Goal: Find specific page/section: Find specific page/section

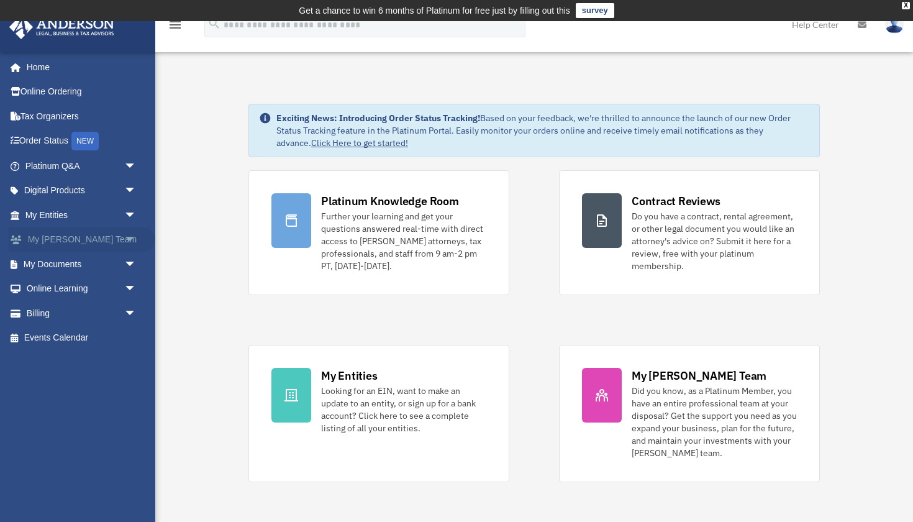
click at [124, 238] on span "arrow_drop_down" at bounding box center [136, 239] width 25 height 25
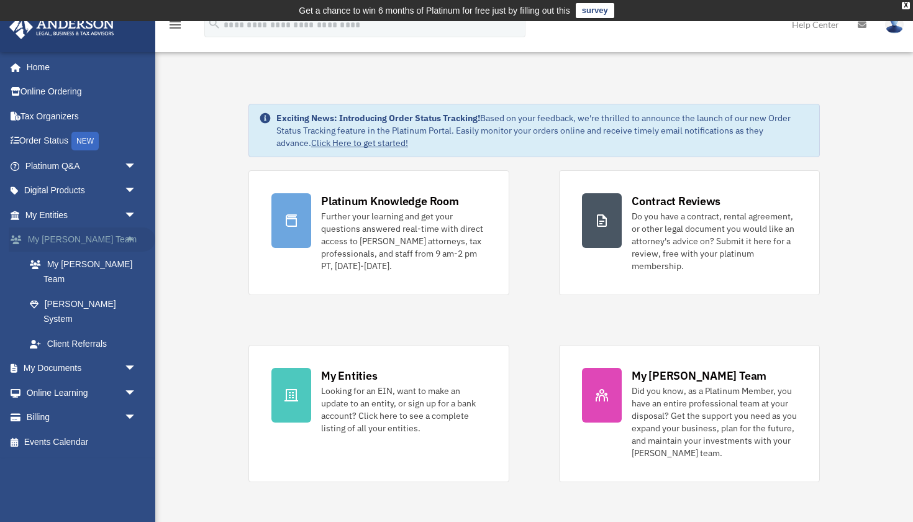
click at [124, 238] on span "arrow_drop_up" at bounding box center [136, 239] width 25 height 25
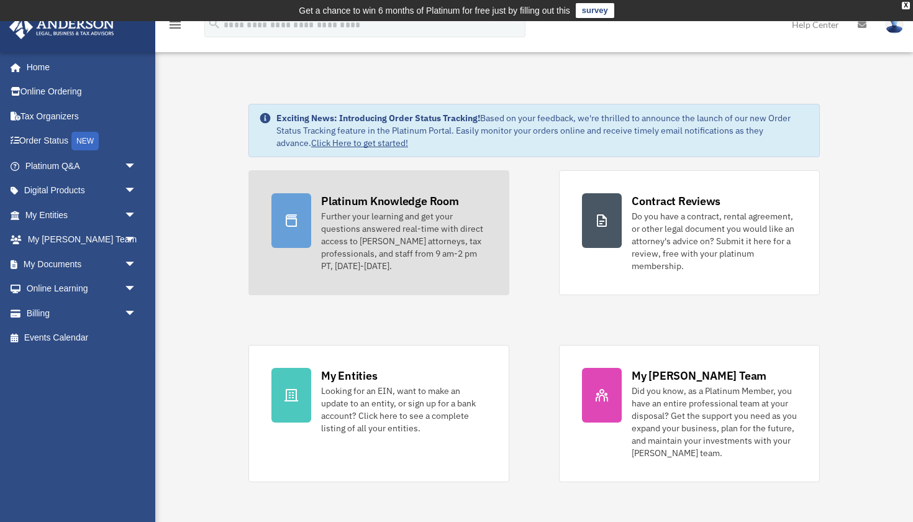
click at [375, 227] on div "Further your learning and get your questions answered real-time with direct acc…" at bounding box center [403, 241] width 165 height 62
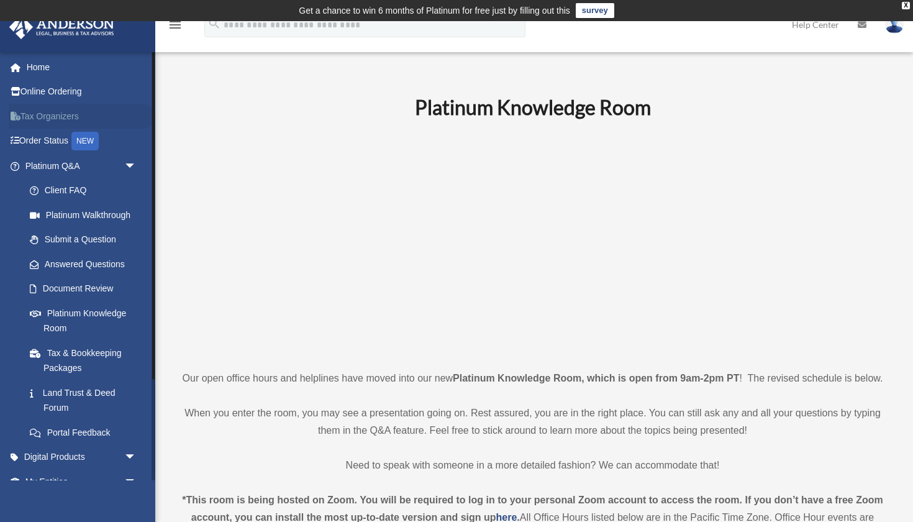
click at [84, 112] on link "Tax Organizers" at bounding box center [82, 116] width 147 height 25
click at [83, 353] on link "Tax & Bookkeeping Packages" at bounding box center [86, 360] width 138 height 40
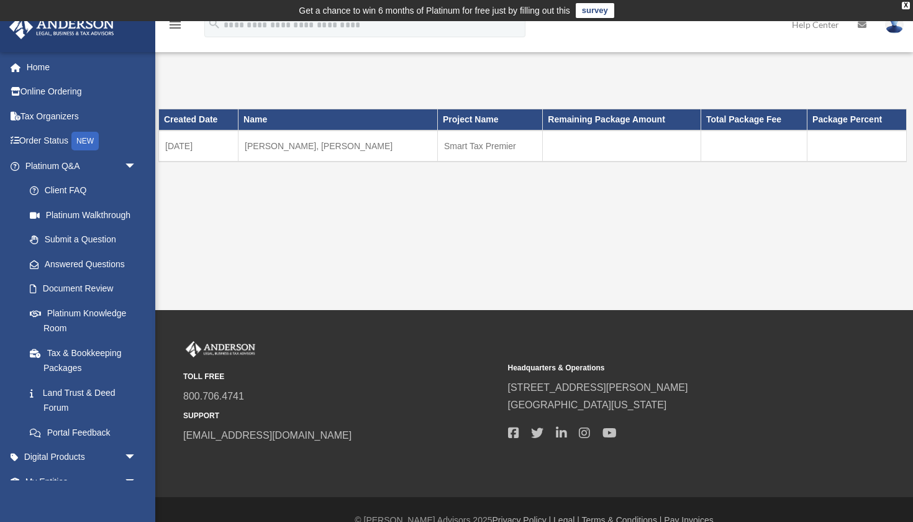
click at [295, 149] on td "[PERSON_NAME], [PERSON_NAME]" at bounding box center [338, 145] width 199 height 31
click at [444, 145] on td "Smart Tax Premier" at bounding box center [490, 145] width 105 height 31
click at [484, 200] on div "Created Date Name Project Name Remaining Package Amount Total Package Fee Packa…" at bounding box center [532, 153] width 748 height 118
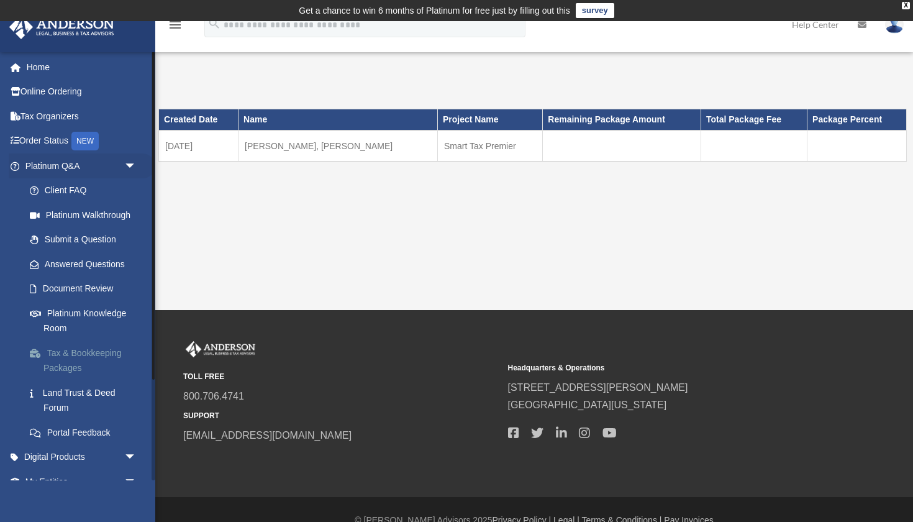
click at [91, 349] on link "Tax & Bookkeeping Packages" at bounding box center [86, 360] width 138 height 40
click at [68, 359] on link "Tax & Bookkeeping Packages" at bounding box center [86, 360] width 138 height 40
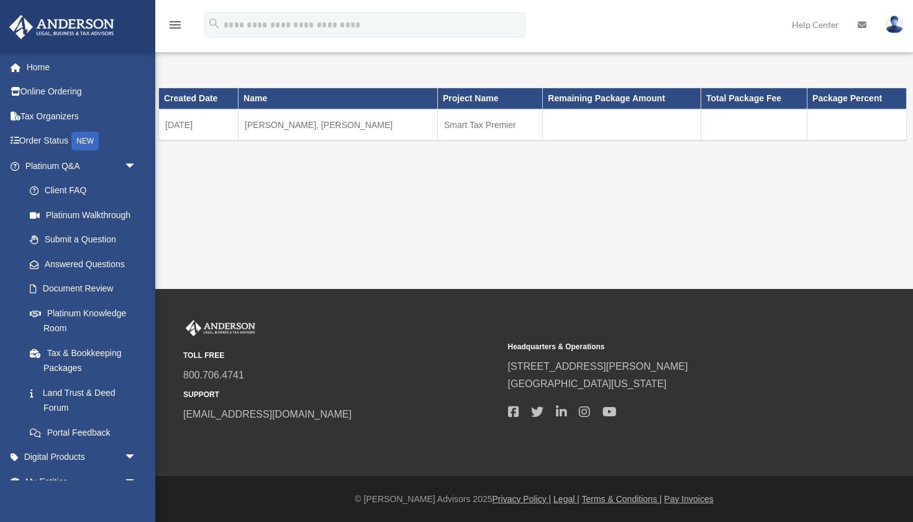
click at [177, 30] on icon "menu" at bounding box center [175, 24] width 15 height 15
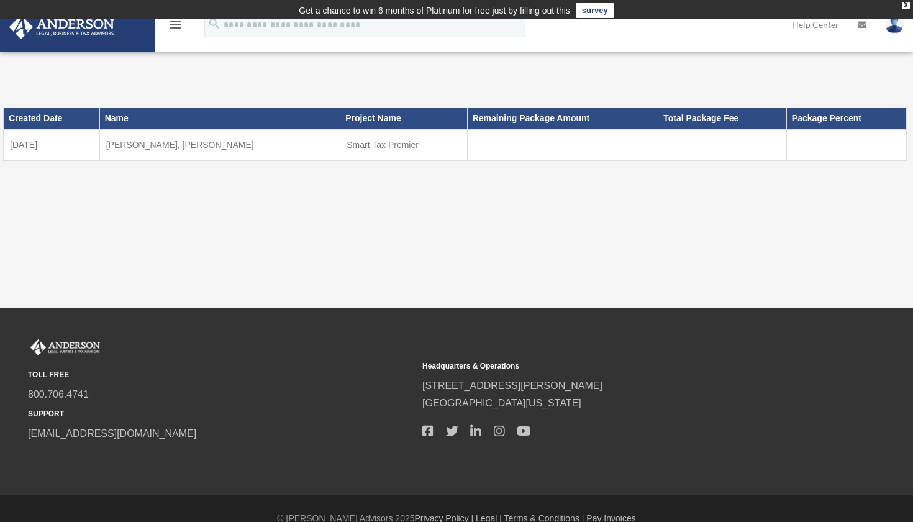
click at [177, 30] on icon "menu" at bounding box center [175, 24] width 15 height 15
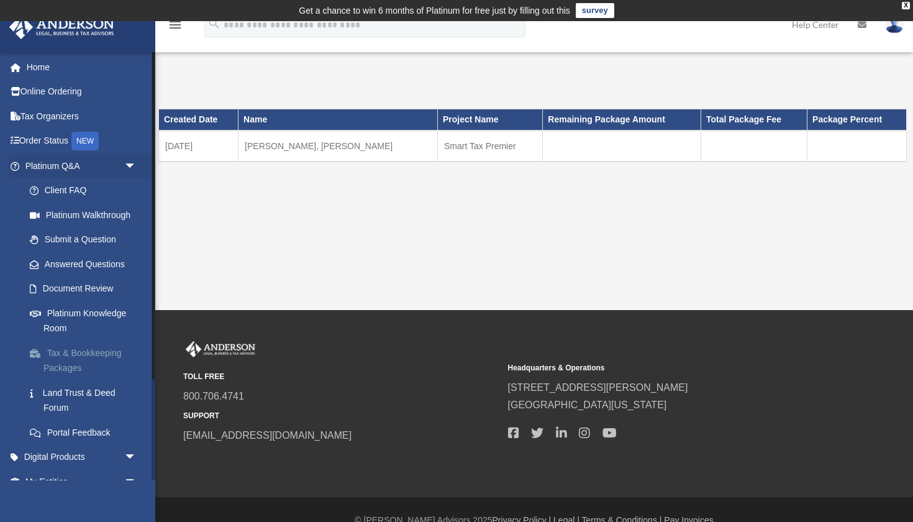
click at [95, 360] on link "Tax & Bookkeeping Packages" at bounding box center [86, 360] width 138 height 40
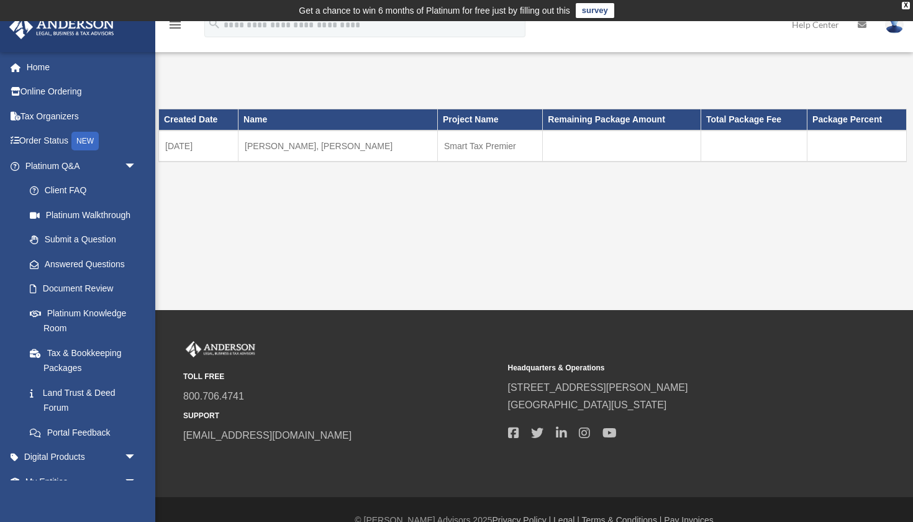
click at [370, 140] on td "O'Hara, Edward Frank" at bounding box center [338, 145] width 199 height 31
click at [438, 141] on td "Smart Tax Premier" at bounding box center [490, 145] width 105 height 31
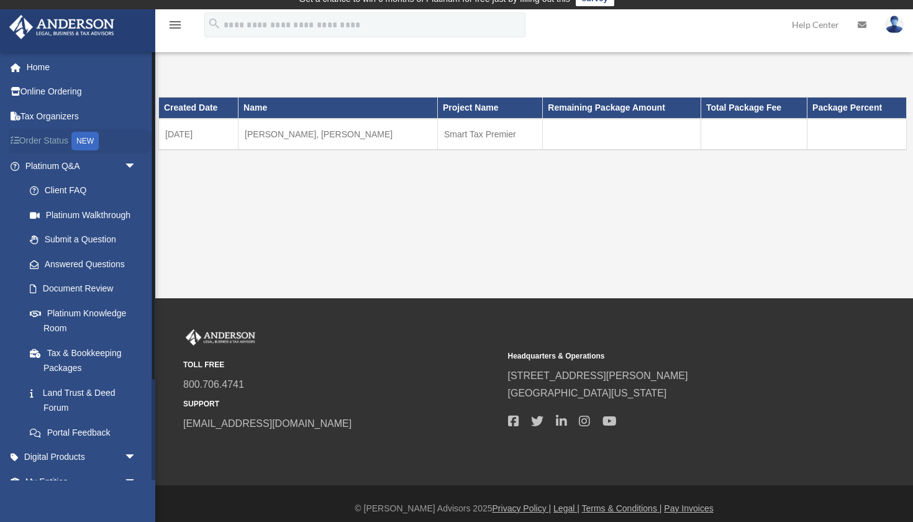
scroll to position [14, 0]
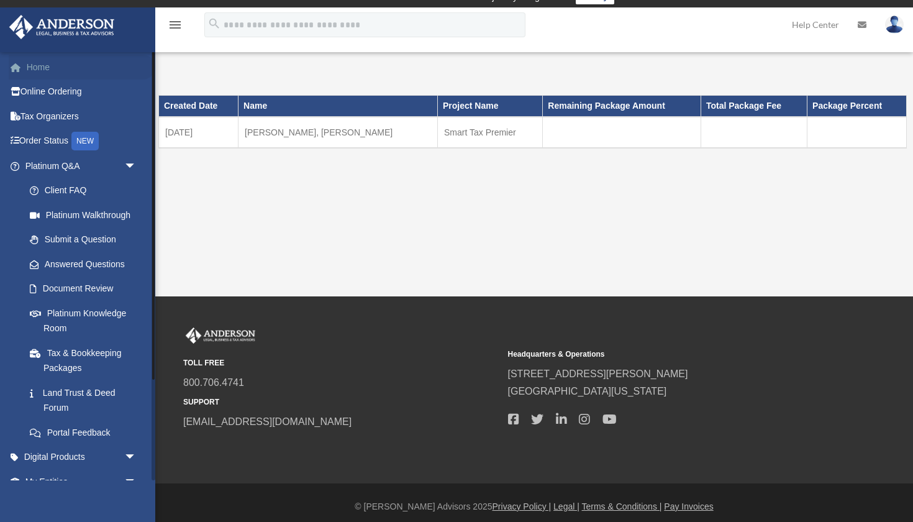
click at [46, 66] on link "Home" at bounding box center [82, 67] width 147 height 25
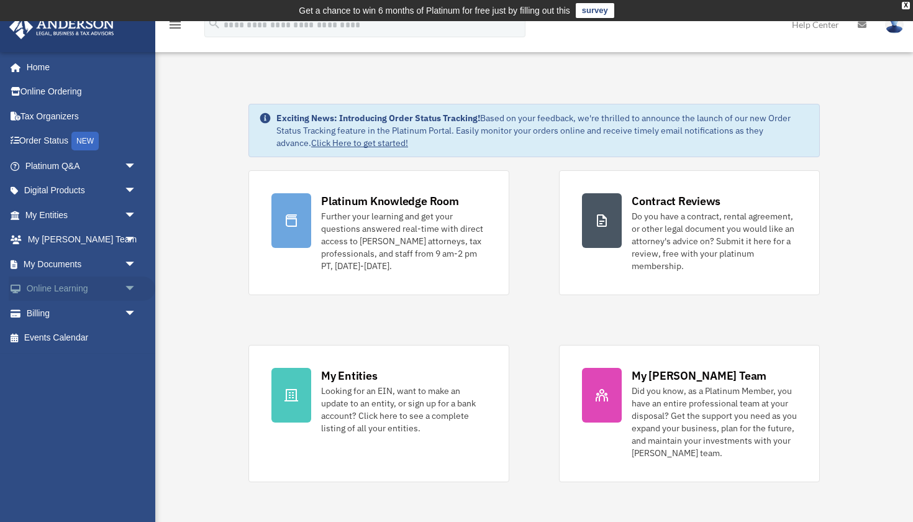
click at [84, 286] on link "Online Learning arrow_drop_down" at bounding box center [82, 288] width 147 height 25
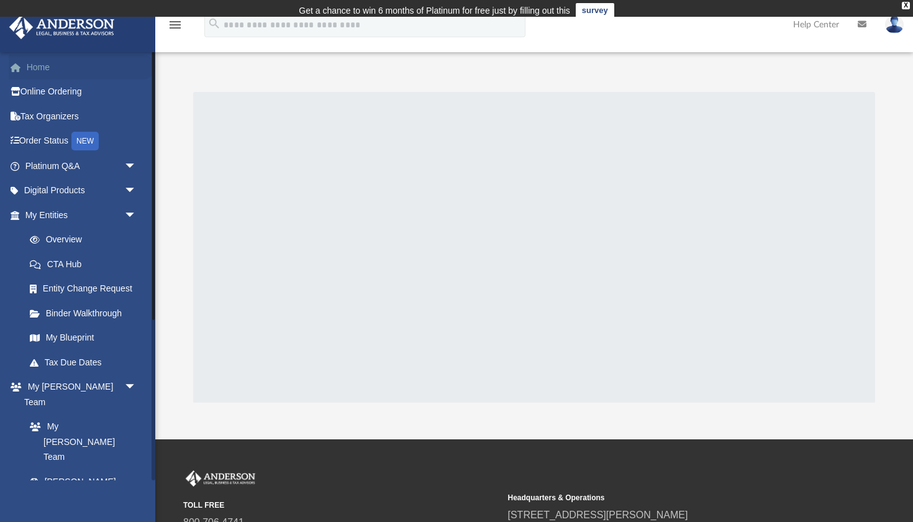
click at [52, 70] on link "Home" at bounding box center [82, 67] width 147 height 25
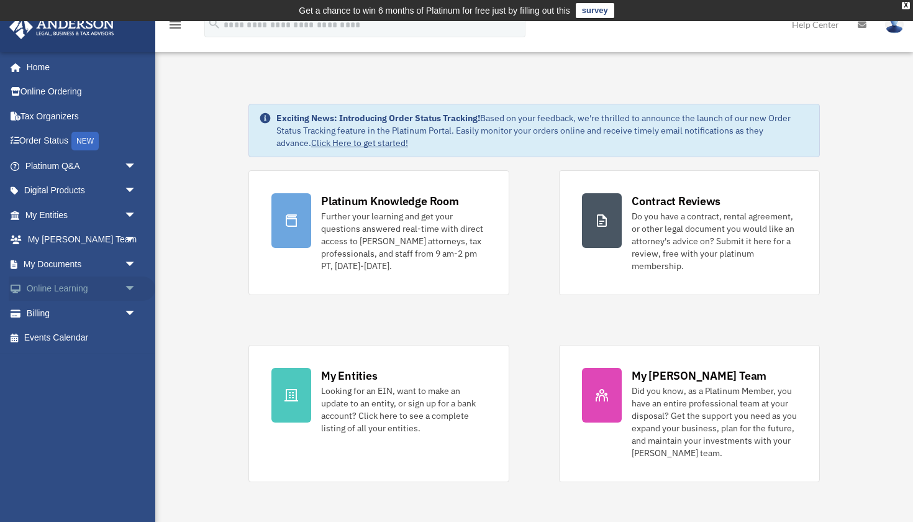
click at [129, 283] on span "arrow_drop_down" at bounding box center [136, 288] width 25 height 25
click at [129, 283] on span "arrow_drop_up" at bounding box center [136, 288] width 25 height 25
click at [134, 234] on span "arrow_drop_down" at bounding box center [136, 239] width 25 height 25
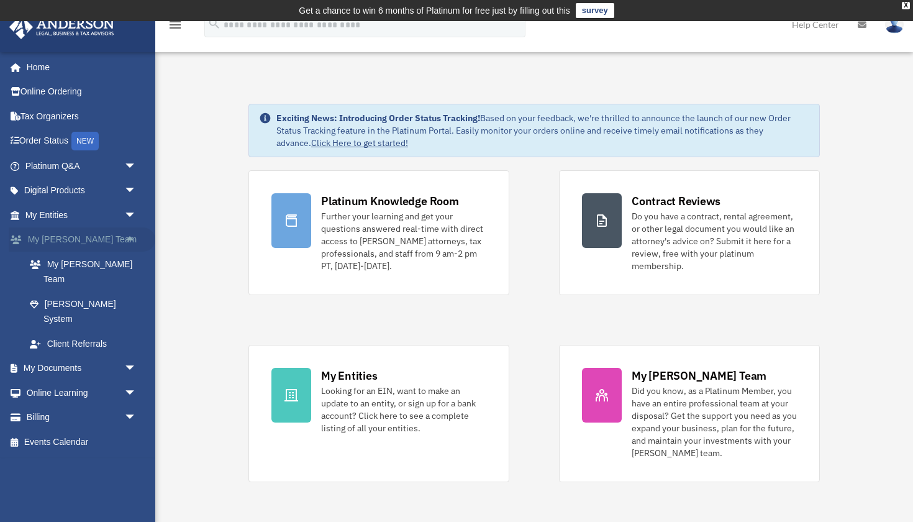
click at [134, 234] on span "arrow_drop_up" at bounding box center [136, 239] width 25 height 25
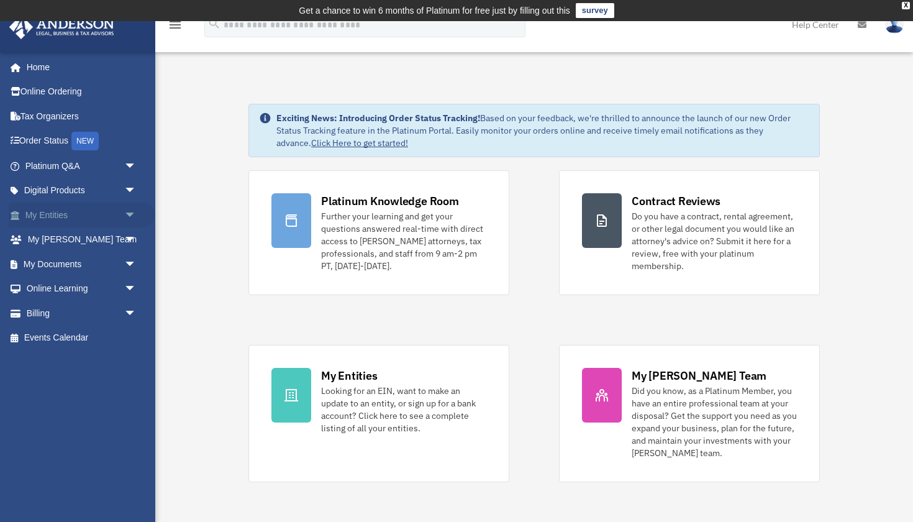
click at [132, 207] on span "arrow_drop_down" at bounding box center [136, 214] width 25 height 25
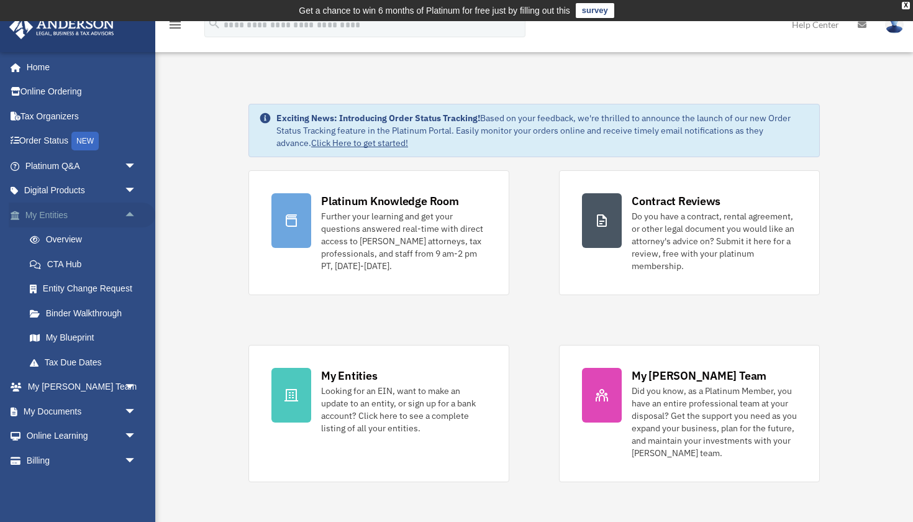
click at [132, 207] on span "arrow_drop_up" at bounding box center [136, 214] width 25 height 25
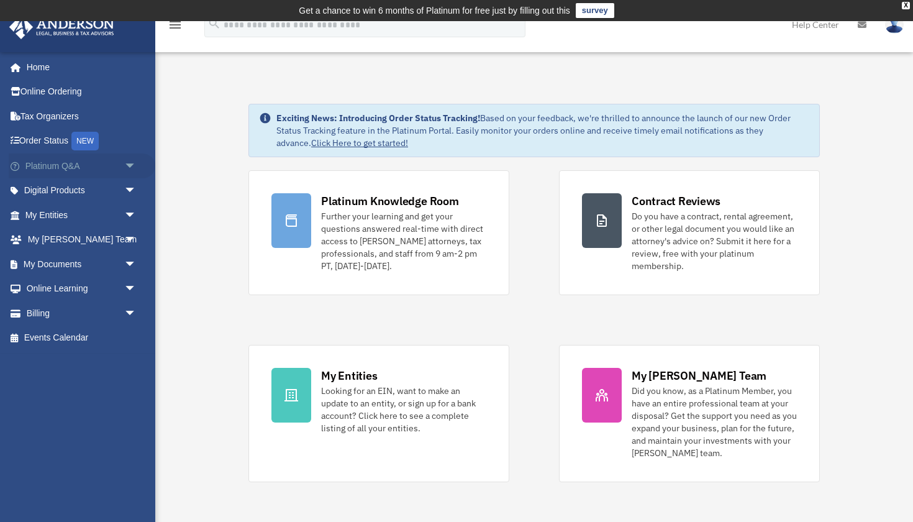
click at [133, 168] on span "arrow_drop_down" at bounding box center [136, 165] width 25 height 25
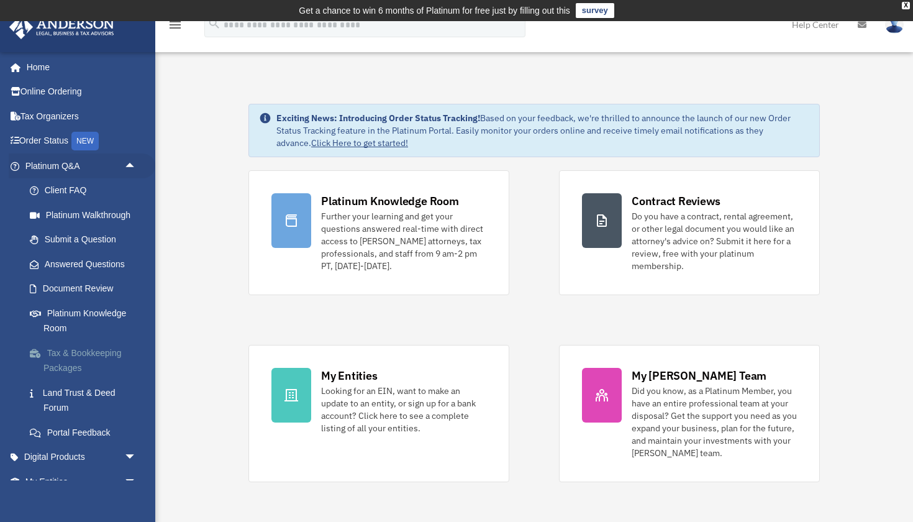
click at [80, 360] on link "Tax & Bookkeeping Packages" at bounding box center [86, 360] width 138 height 40
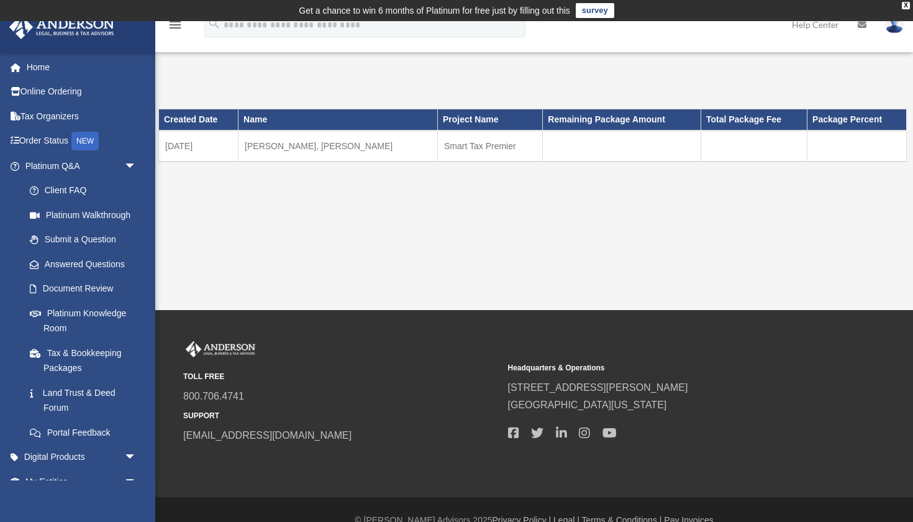
click at [438, 144] on td "Smart Tax Premier" at bounding box center [490, 145] width 105 height 31
click at [55, 71] on link "Home" at bounding box center [82, 67] width 147 height 25
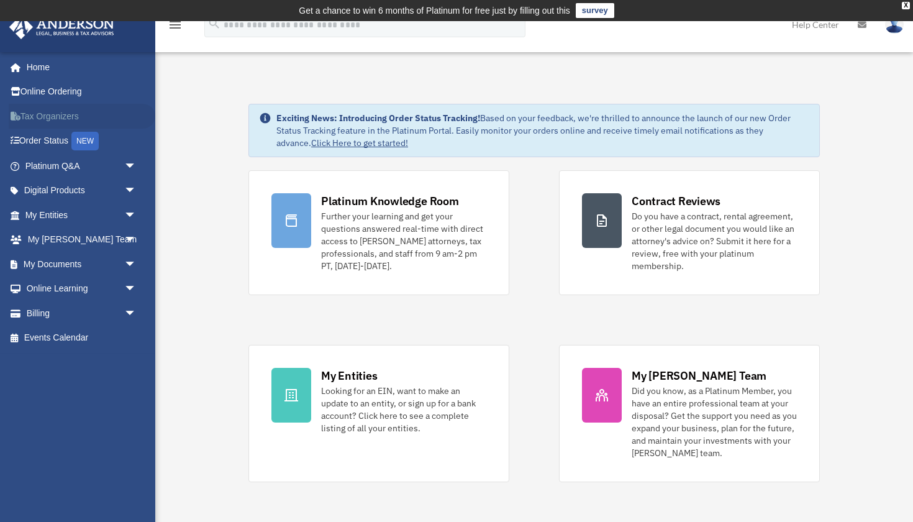
click at [59, 119] on link "Tax Organizers" at bounding box center [82, 116] width 147 height 25
